Goal: Information Seeking & Learning: Learn about a topic

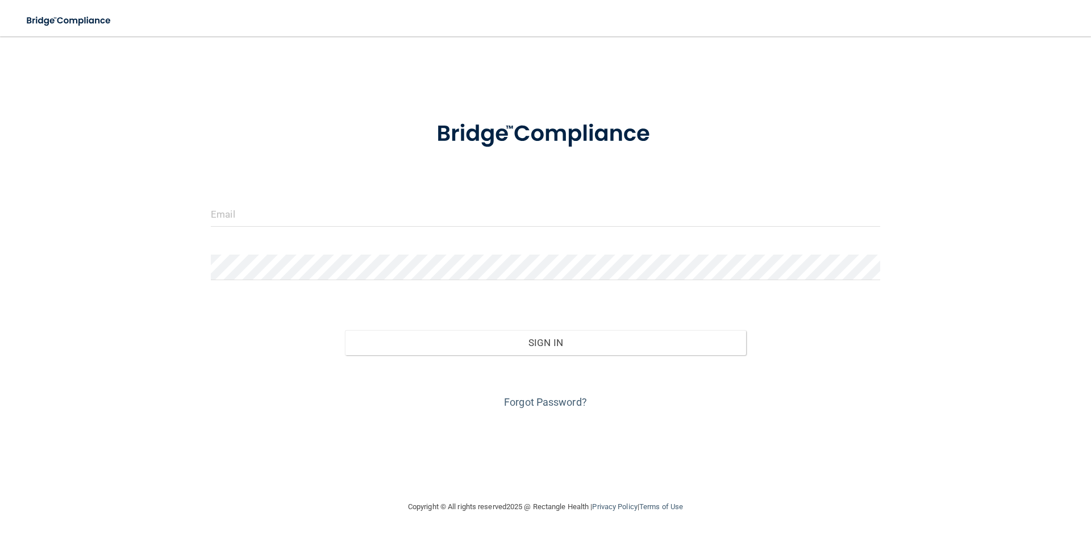
click at [295, 199] on form "Invalid email/password. You don't have permission to access that page. Sign In …" at bounding box center [545, 258] width 669 height 307
click at [295, 212] on input "email" at bounding box center [545, 214] width 669 height 26
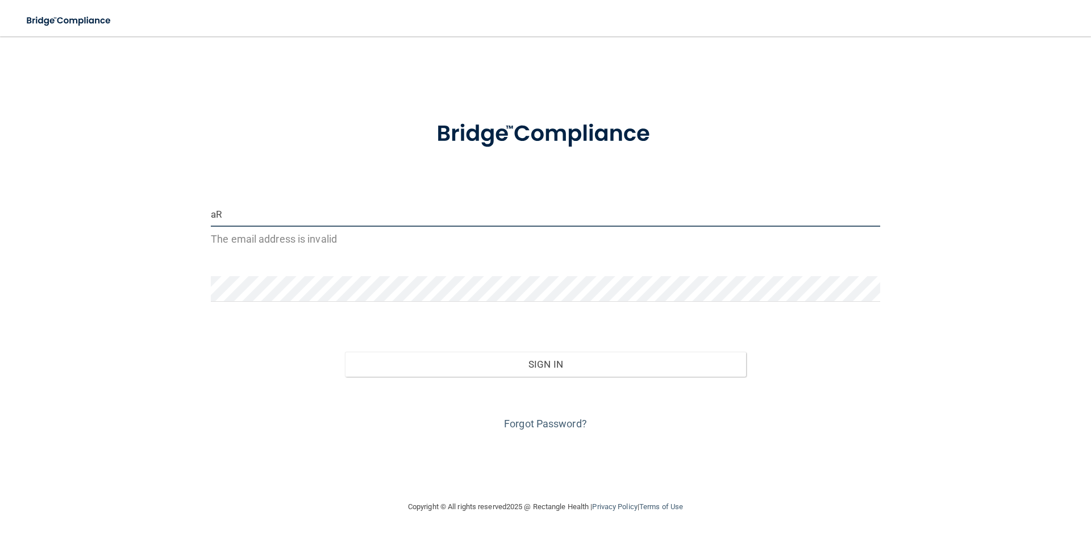
type input "a"
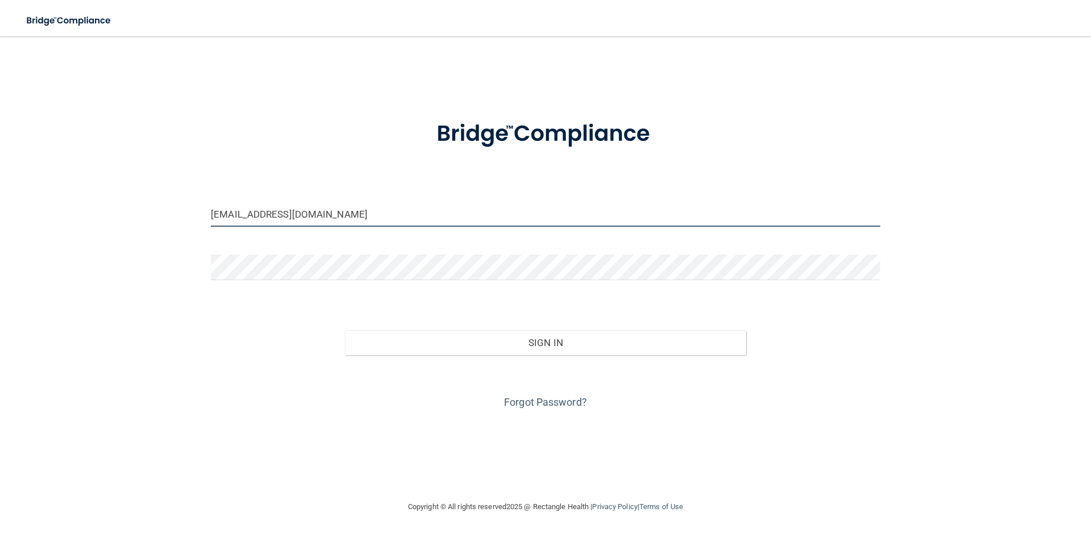
type input "[EMAIL_ADDRESS][DOMAIN_NAME]"
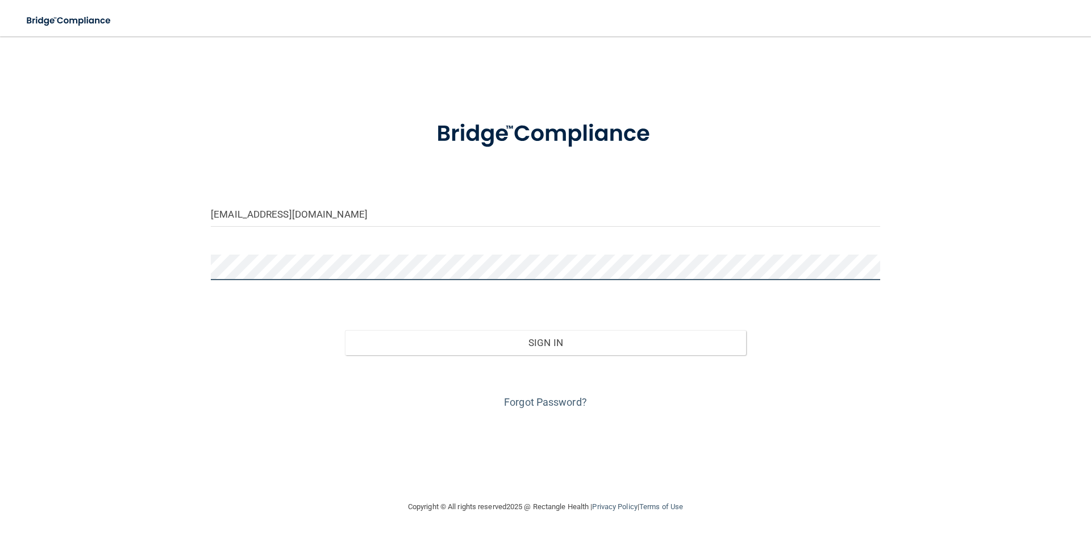
click at [345, 330] on button "Sign In" at bounding box center [546, 342] width 402 height 25
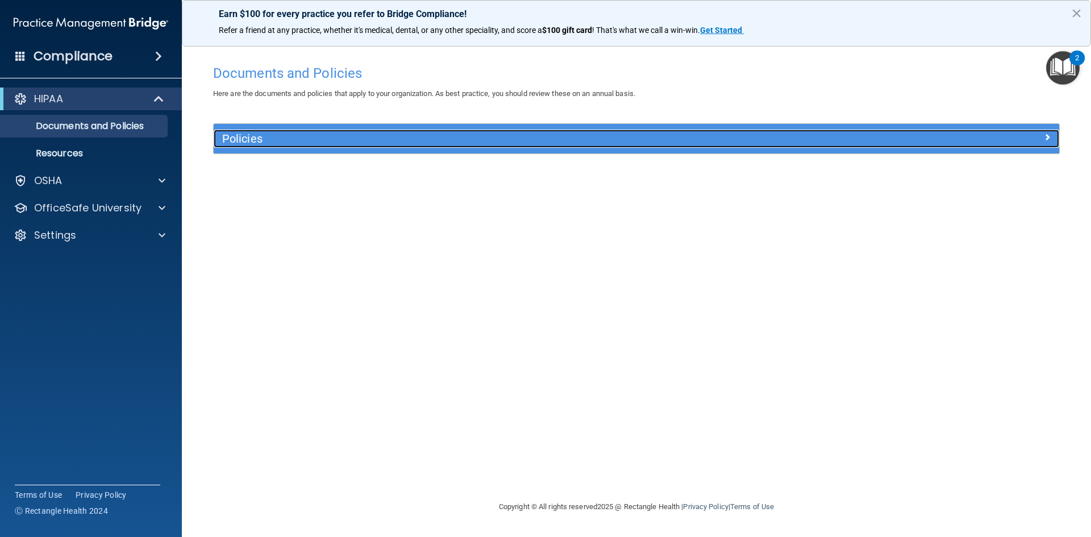
click at [1045, 135] on span at bounding box center [1047, 137] width 7 height 14
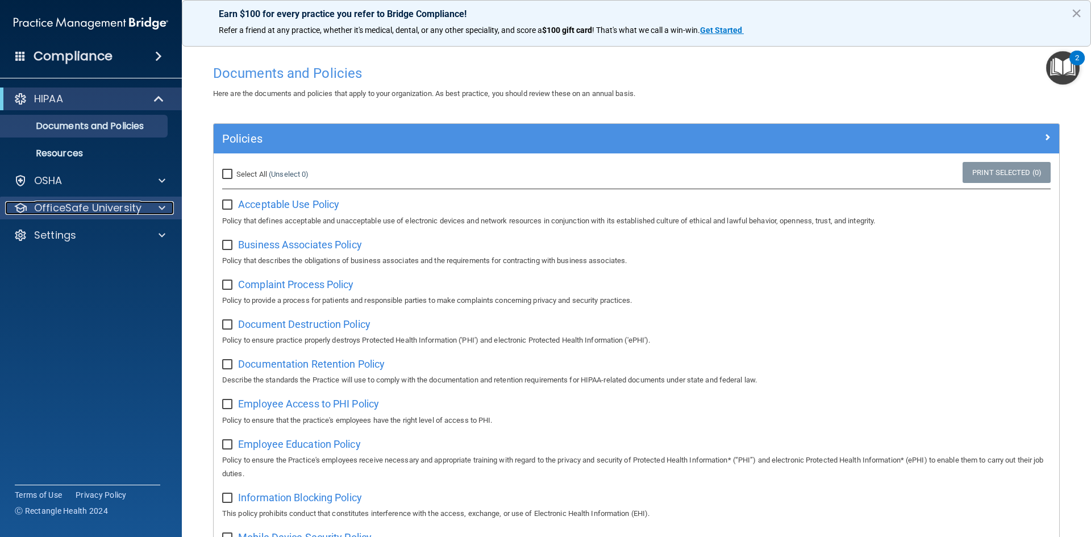
click at [139, 203] on p "OfficeSafe University" at bounding box center [87, 208] width 107 height 14
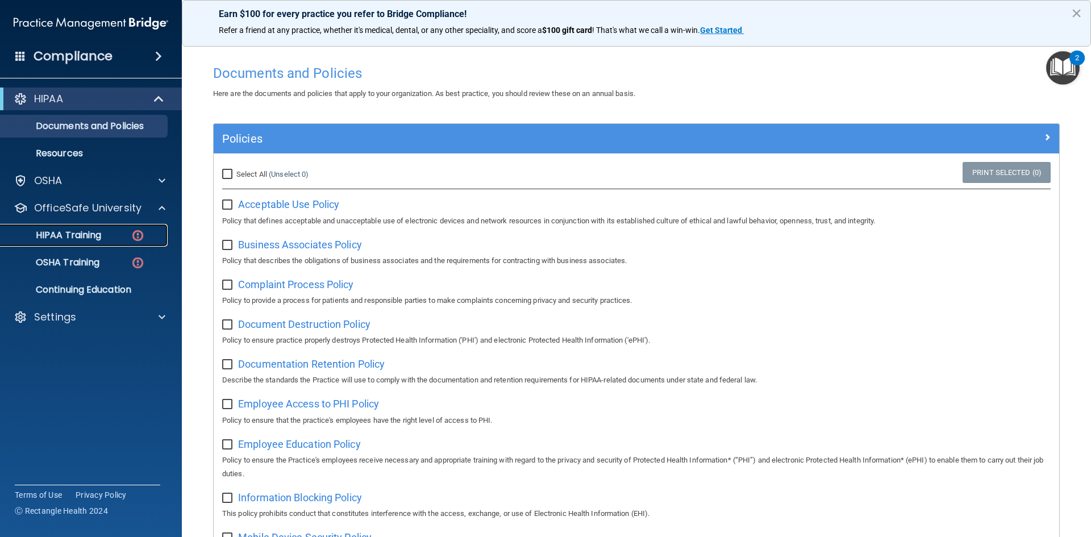
click at [106, 235] on div "HIPAA Training" at bounding box center [84, 235] width 155 height 11
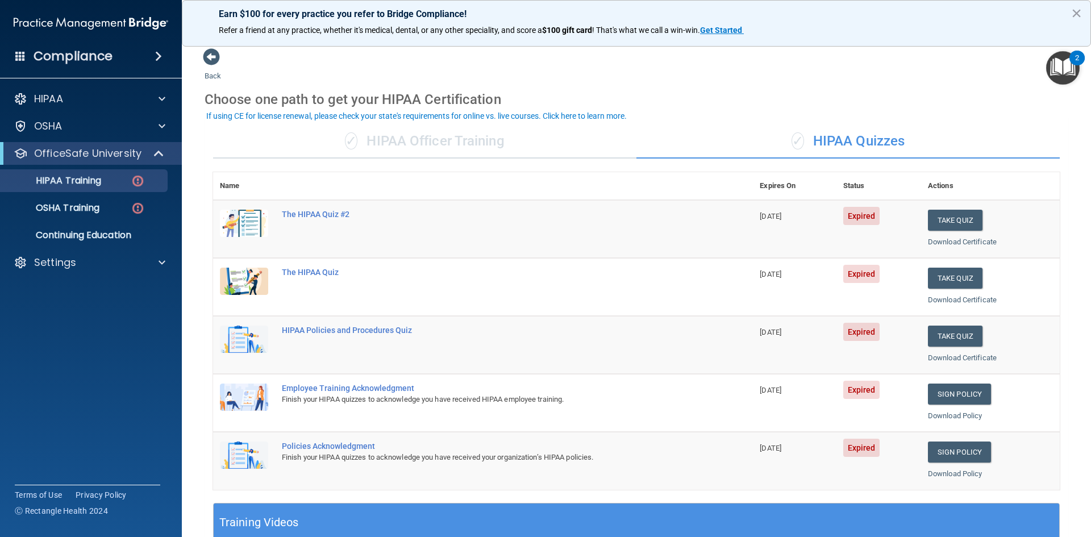
click at [188, 217] on main "Back Choose one path to get your HIPAA Certification ✓ HIPAA Officer Training ✓…" at bounding box center [636, 286] width 909 height 501
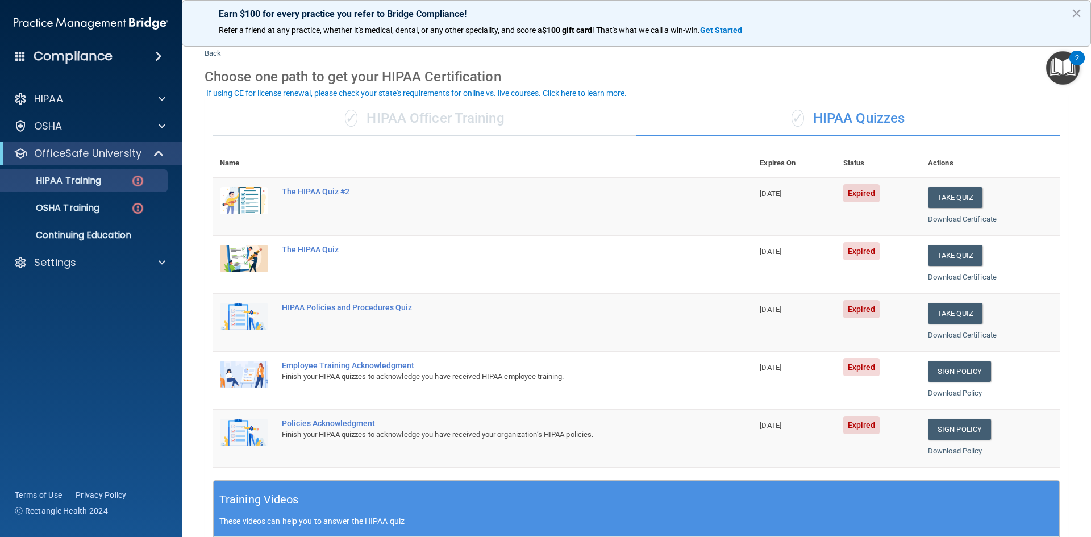
scroll to position [45, 0]
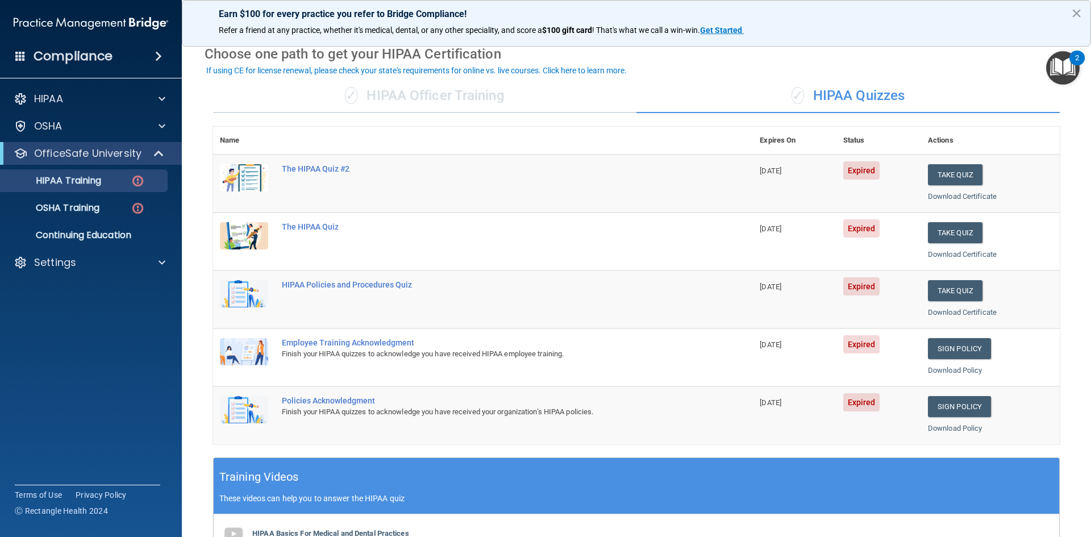
click at [203, 287] on main "Back Choose one path to get your HIPAA Certification ✓ HIPAA Officer Training ✓…" at bounding box center [636, 286] width 909 height 501
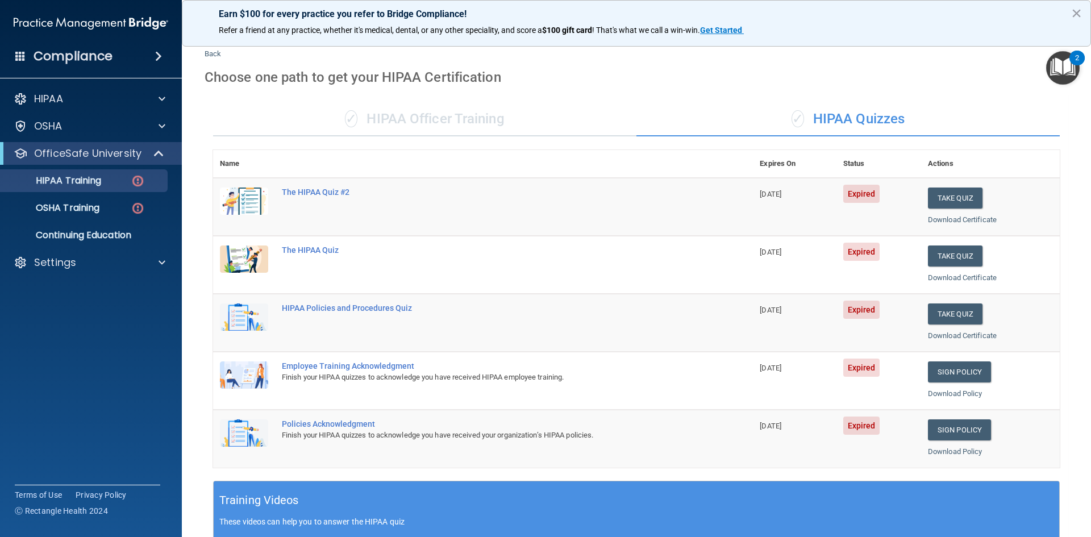
scroll to position [4, 0]
